Goal: Transaction & Acquisition: Subscribe to service/newsletter

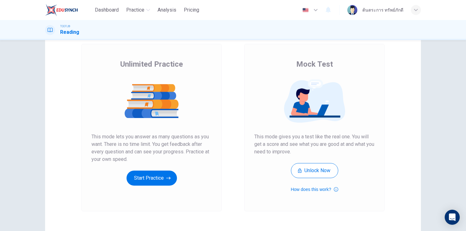
scroll to position [35, 0]
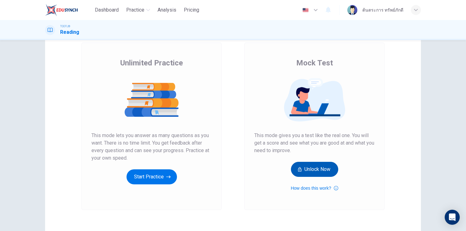
click at [318, 168] on button "Unlock Now" at bounding box center [314, 169] width 47 height 15
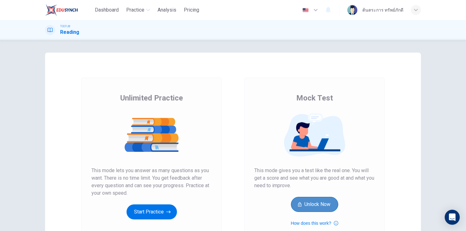
click at [324, 207] on button "Unlock Now" at bounding box center [314, 204] width 47 height 15
